Goal: Task Accomplishment & Management: Complete application form

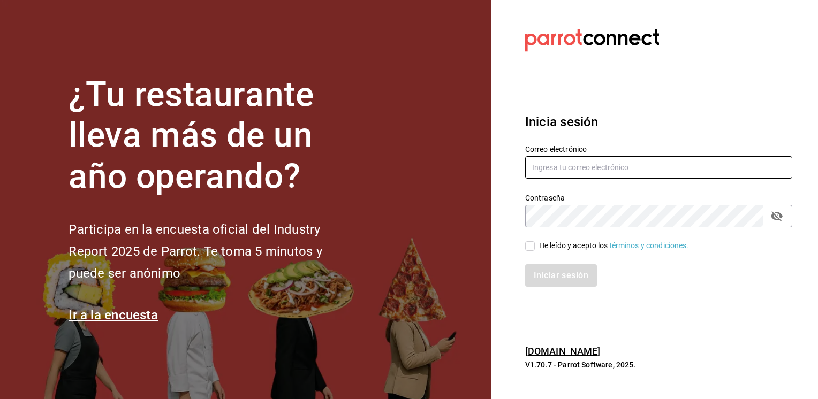
click at [582, 166] on input "text" at bounding box center [658, 167] width 267 height 22
type input "comedor.costenometropolitan@gmail.com"
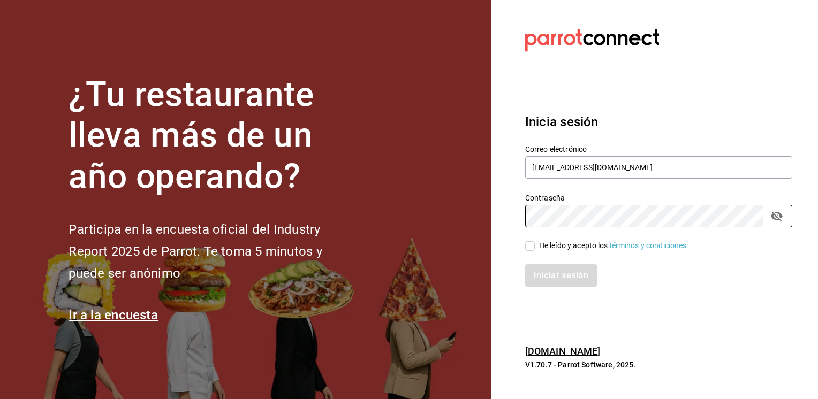
click at [533, 242] on input "He leído y acepto los Términos y condiciones." at bounding box center [530, 246] width 10 height 10
checkbox input "true"
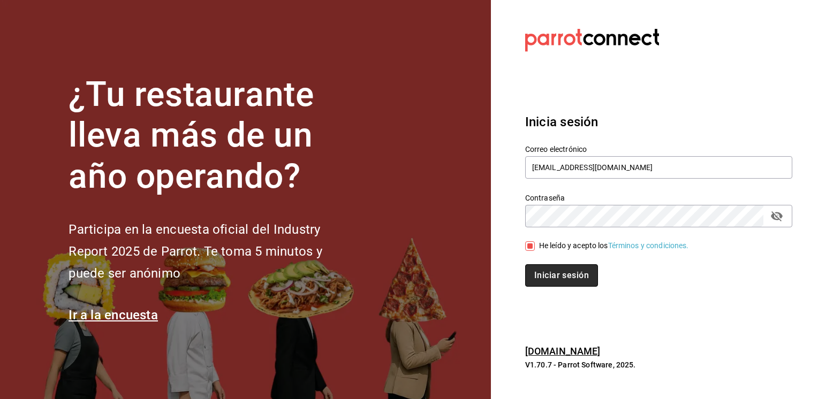
click at [551, 285] on button "Iniciar sesión" at bounding box center [561, 275] width 73 height 22
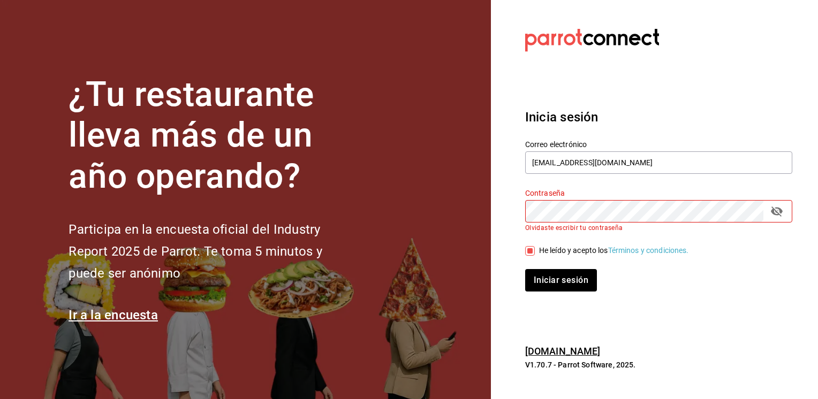
click at [716, 88] on section "Datos incorrectos. Verifica que tu Correo o Contraseña estén bien escritos. Ini…" at bounding box center [654, 199] width 327 height 399
